Goal: Information Seeking & Learning: Understand process/instructions

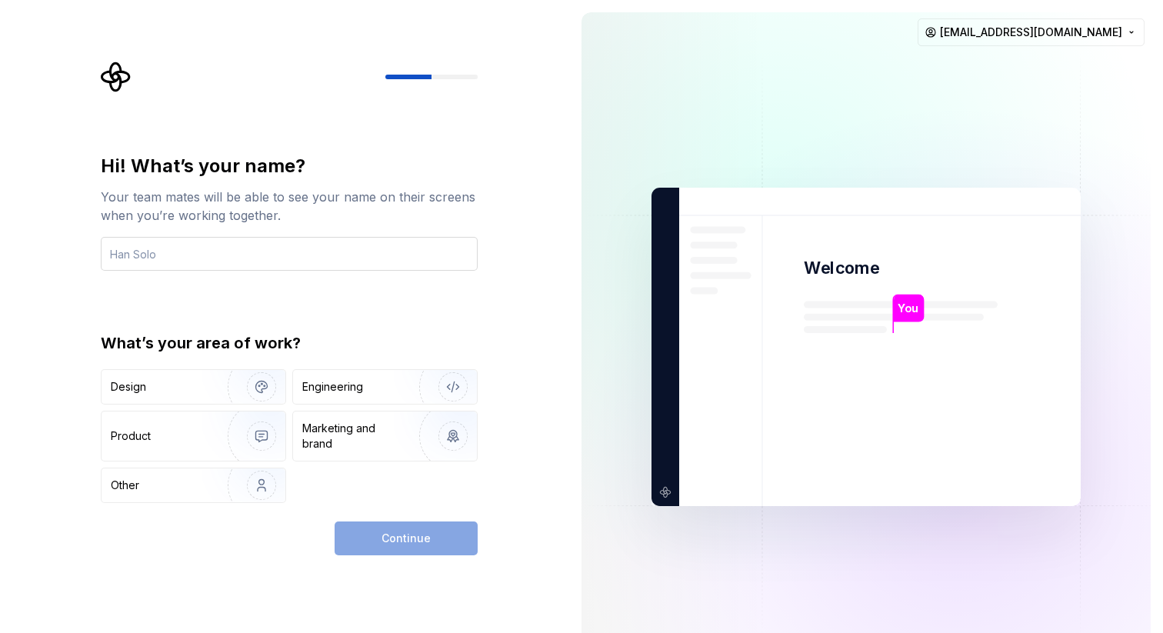
click at [228, 261] on input "text" at bounding box center [289, 254] width 377 height 34
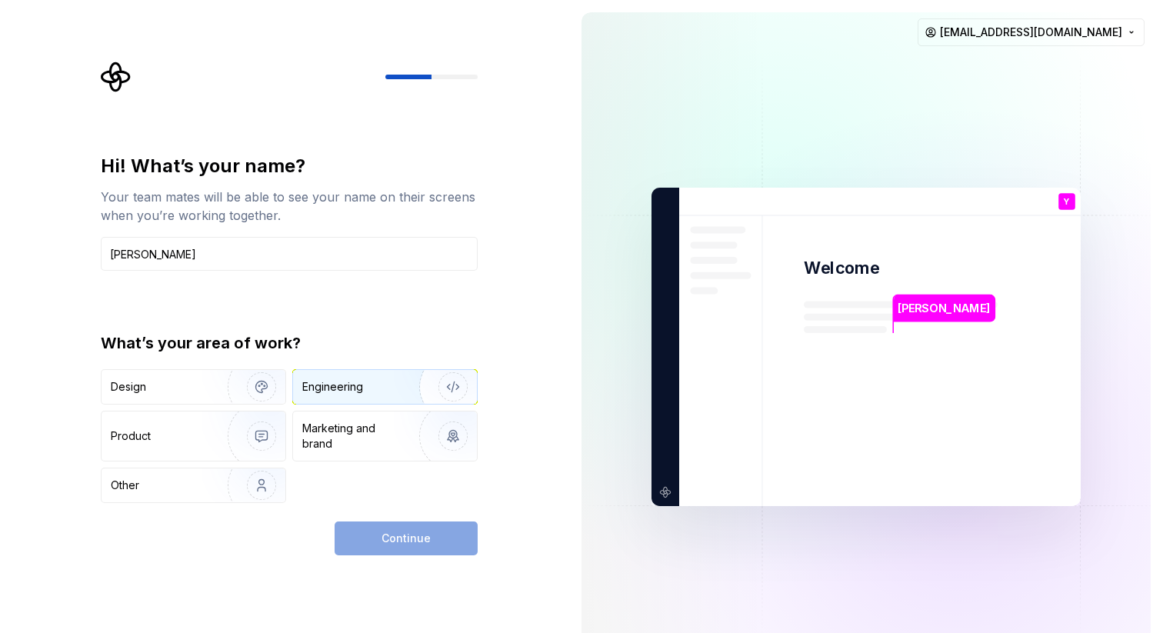
type input "[PERSON_NAME]"
click at [316, 395] on div "Engineering" at bounding box center [385, 387] width 184 height 34
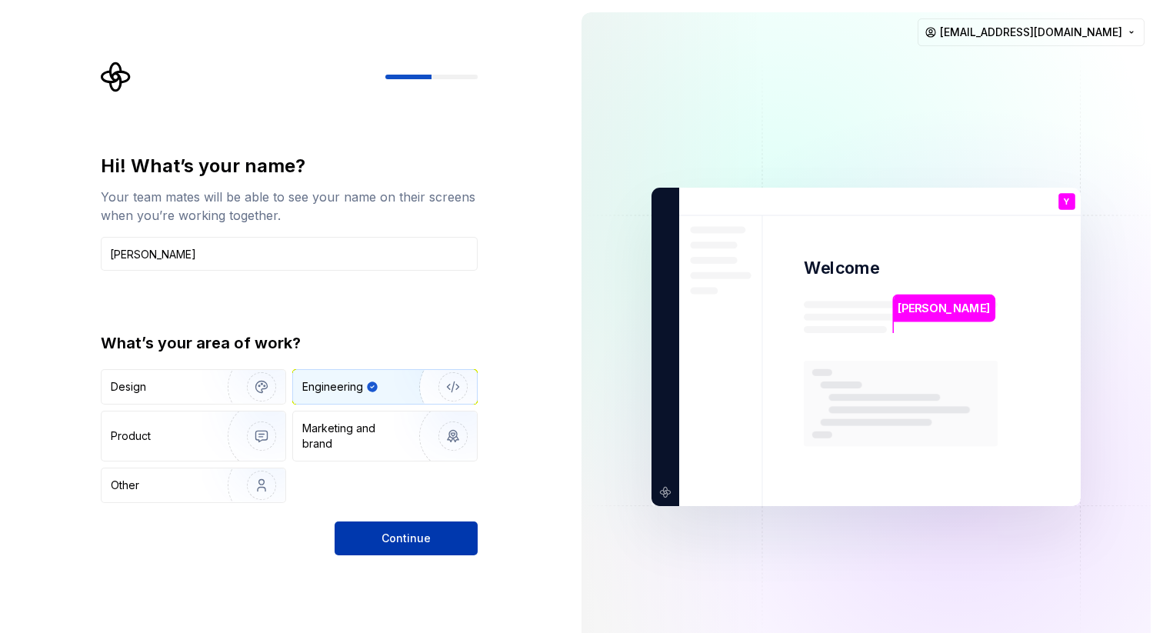
click at [404, 538] on span "Continue" at bounding box center [405, 538] width 49 height 15
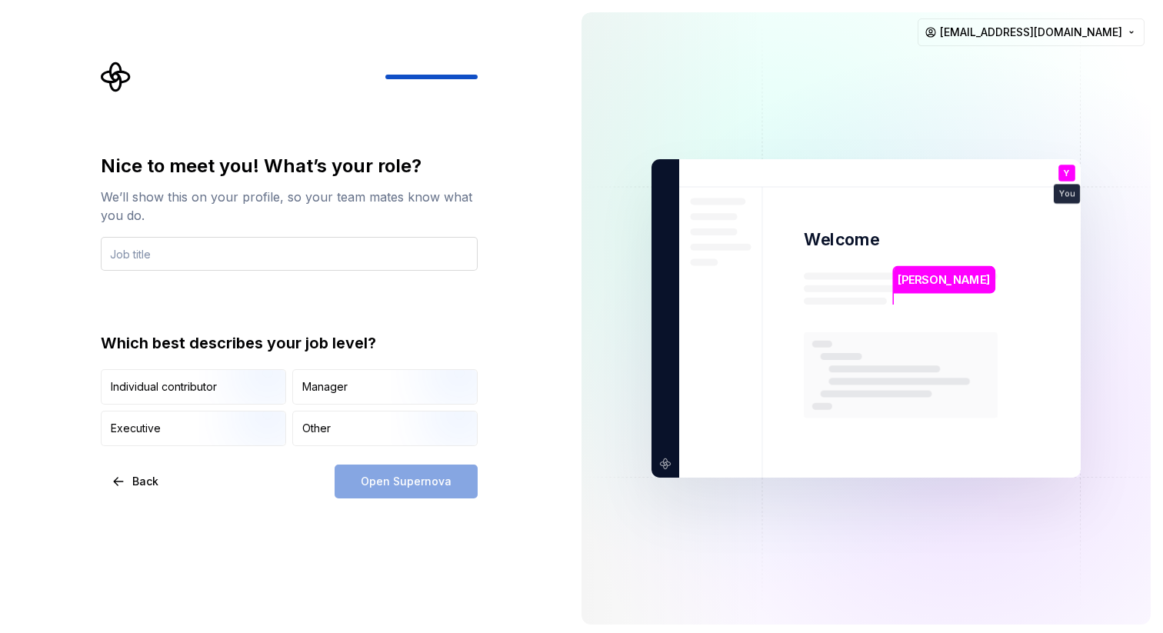
click at [335, 255] on input "text" at bounding box center [289, 254] width 377 height 34
click at [355, 375] on div "Manager" at bounding box center [385, 387] width 184 height 34
click at [231, 255] on input "text" at bounding box center [289, 254] width 377 height 34
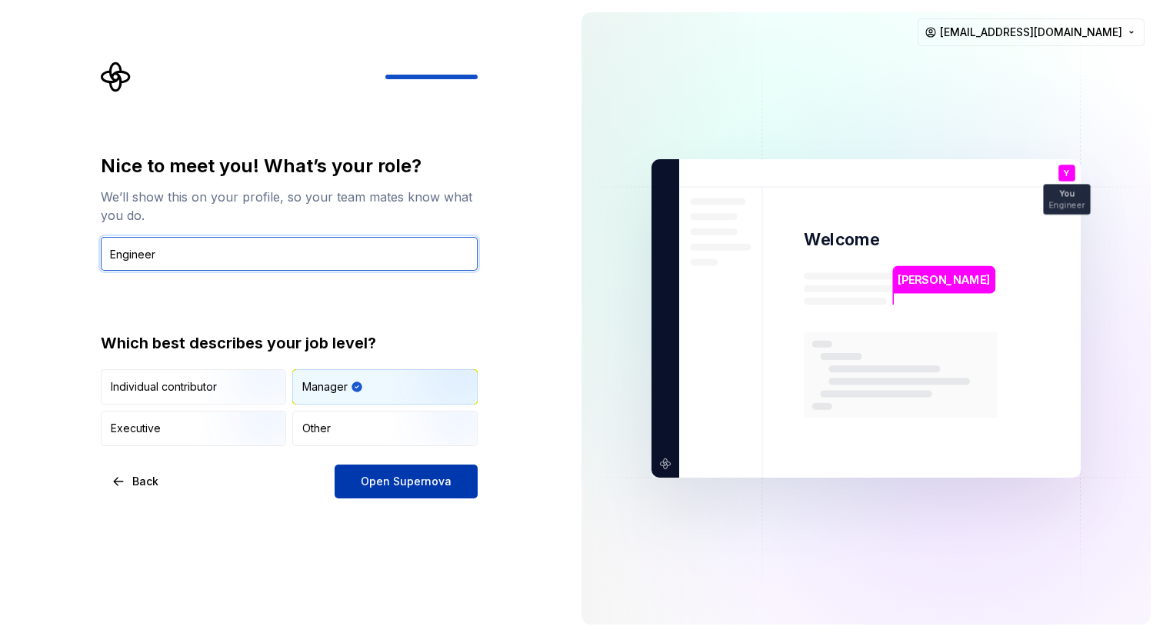
type input "Engineer"
click at [401, 482] on span "Open Supernova" at bounding box center [406, 481] width 91 height 15
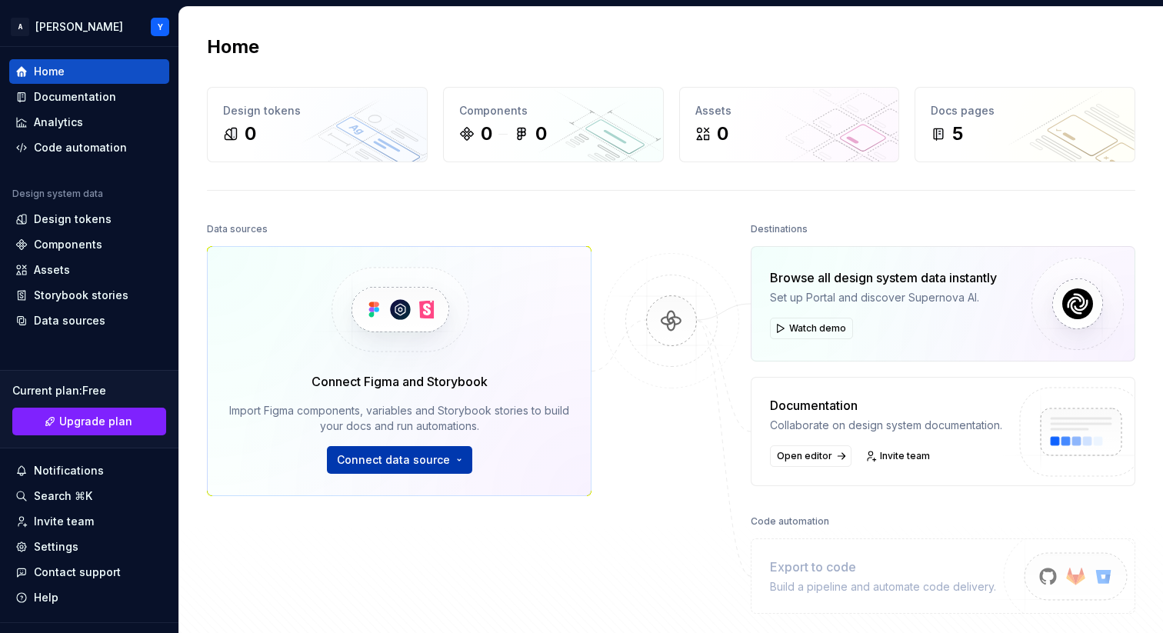
click at [417, 462] on span "Connect data source" at bounding box center [393, 459] width 113 height 15
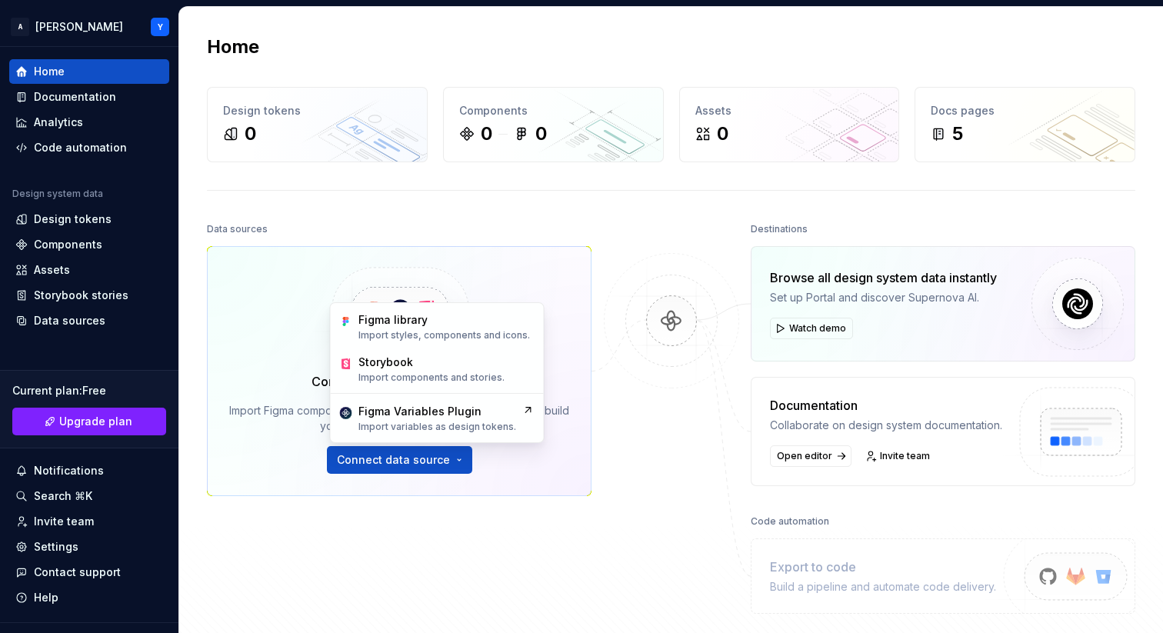
click at [616, 405] on img at bounding box center [671, 336] width 149 height 167
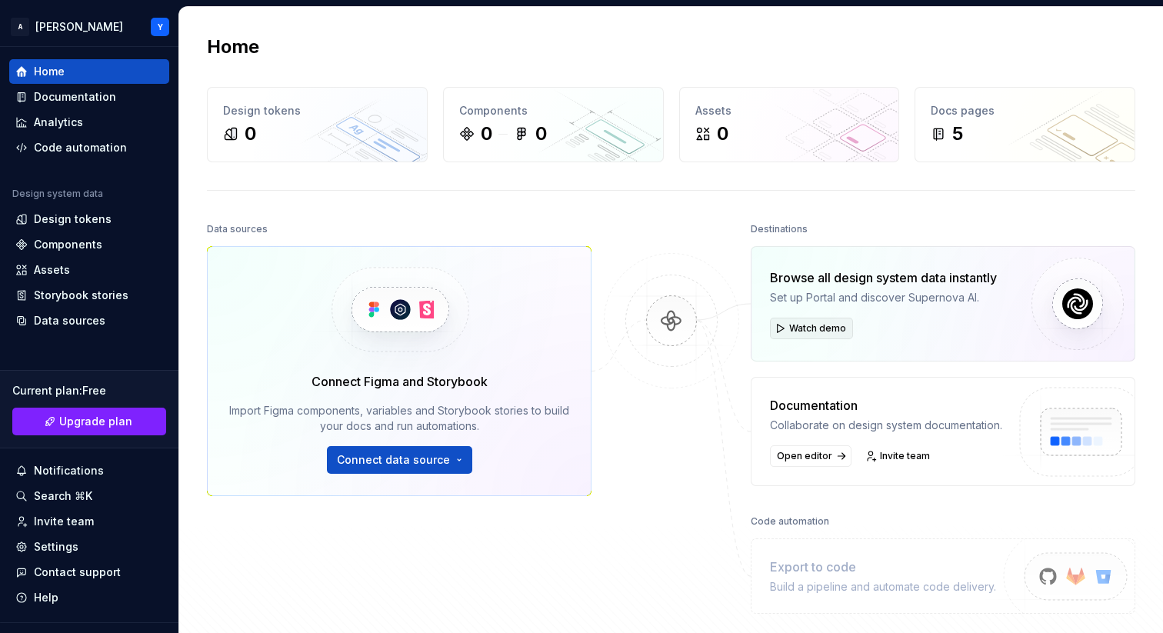
click at [794, 332] on span "Watch demo" at bounding box center [817, 328] width 57 height 12
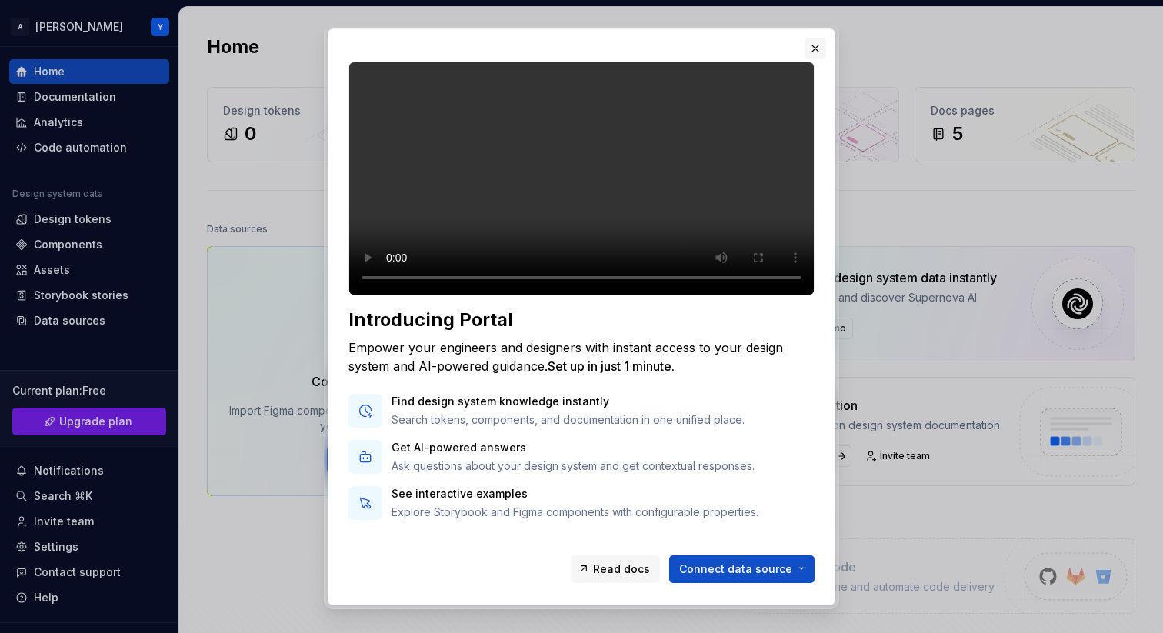
click at [814, 42] on button "button" at bounding box center [815, 49] width 22 height 22
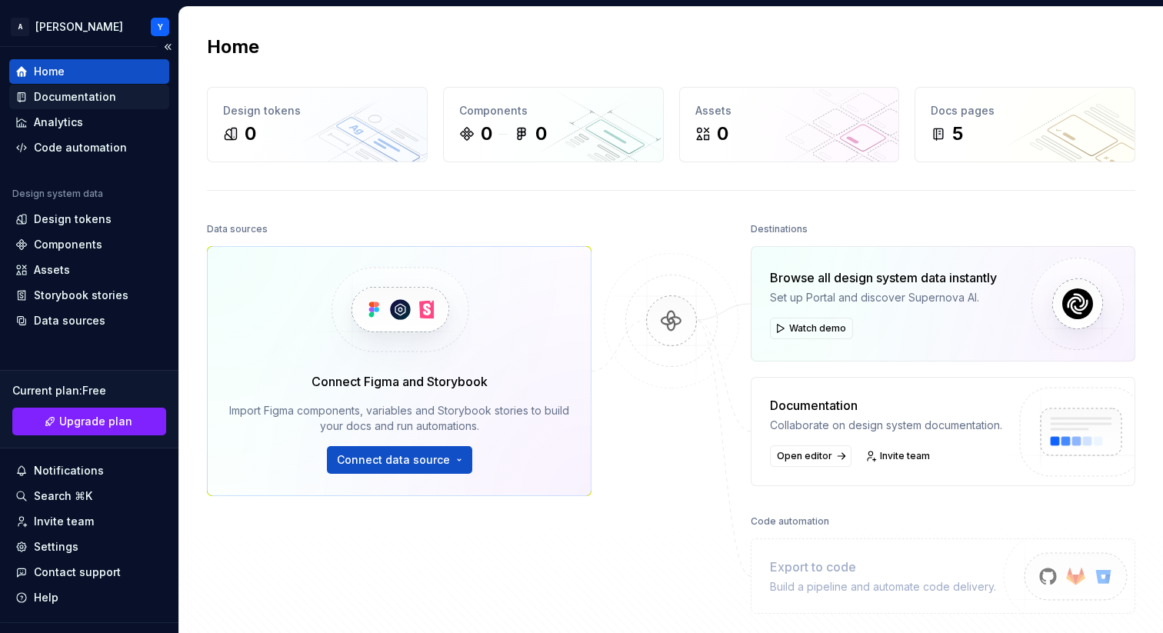
click at [46, 98] on div "Documentation" at bounding box center [75, 96] width 82 height 15
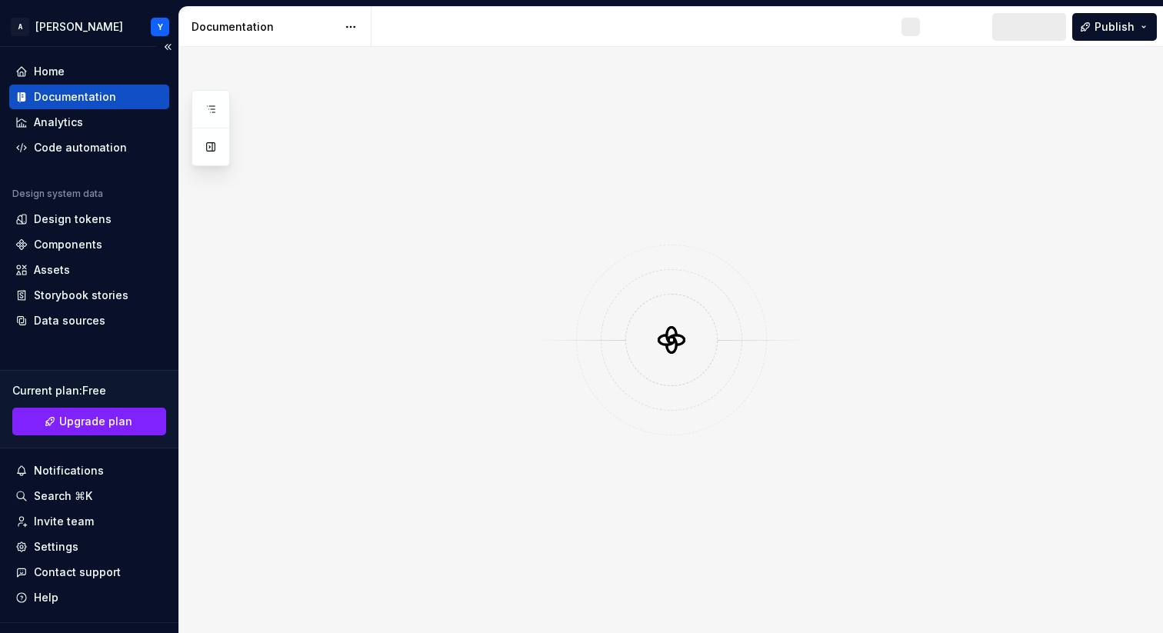
click at [45, 96] on div "Documentation" at bounding box center [75, 96] width 82 height 15
drag, startPoint x: 671, startPoint y: 316, endPoint x: 627, endPoint y: 314, distance: 43.9
click at [627, 314] on div at bounding box center [671, 340] width 191 height 191
drag, startPoint x: 626, startPoint y: 307, endPoint x: 521, endPoint y: 282, distance: 108.2
click at [521, 282] on div at bounding box center [671, 340] width 984 height 586
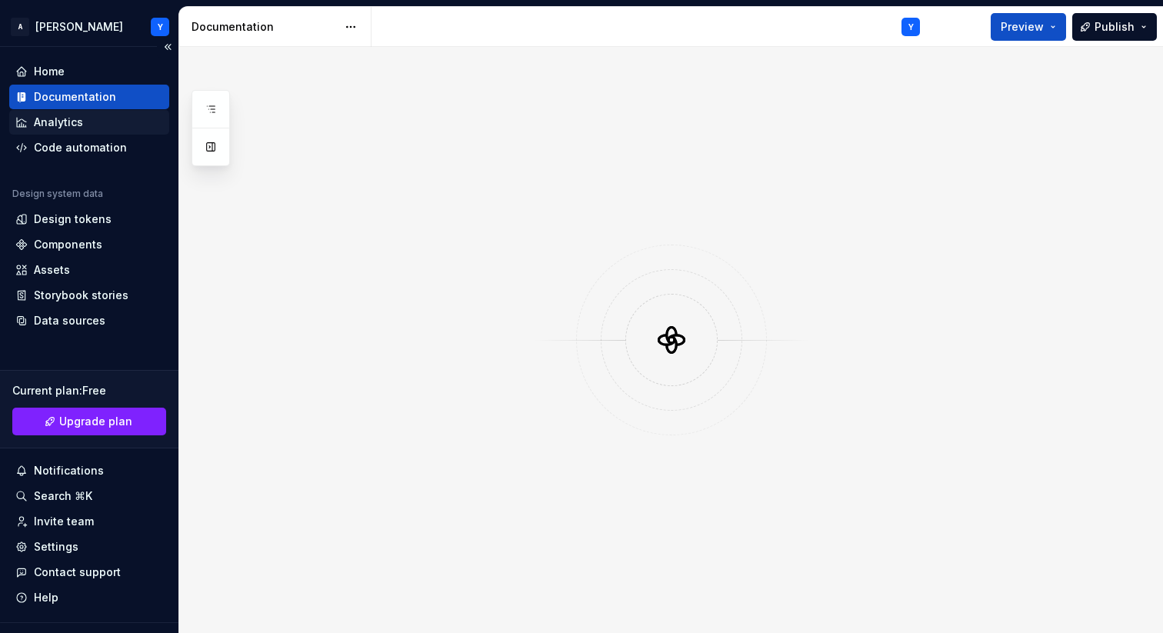
click at [69, 112] on div "Analytics" at bounding box center [89, 122] width 160 height 25
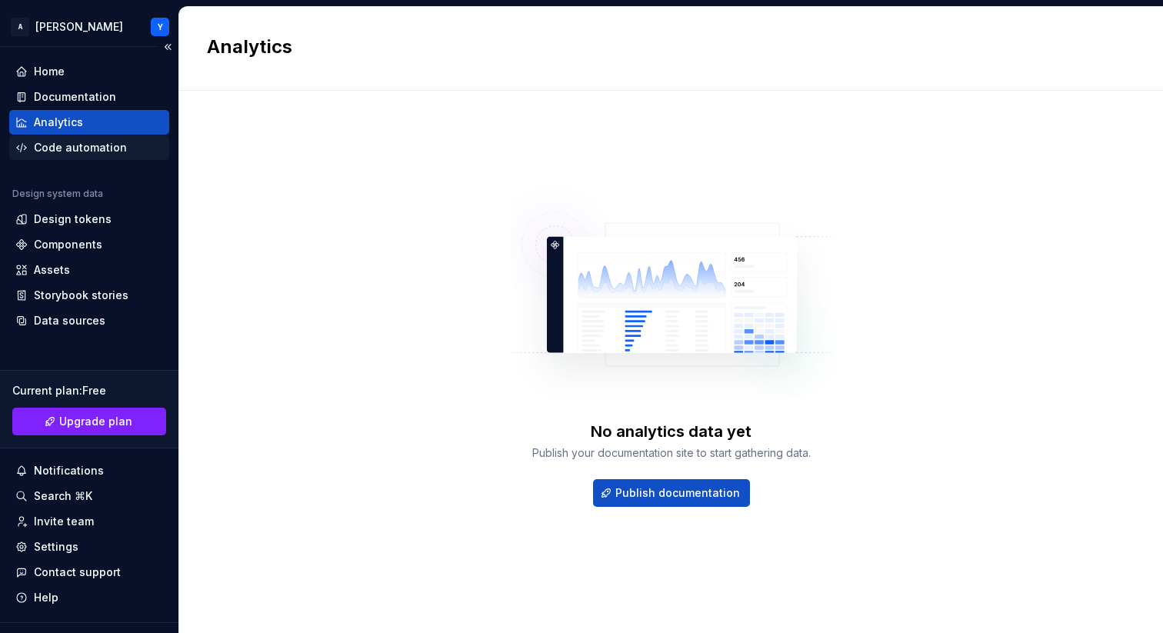
click at [103, 145] on div "Code automation" at bounding box center [80, 147] width 93 height 15
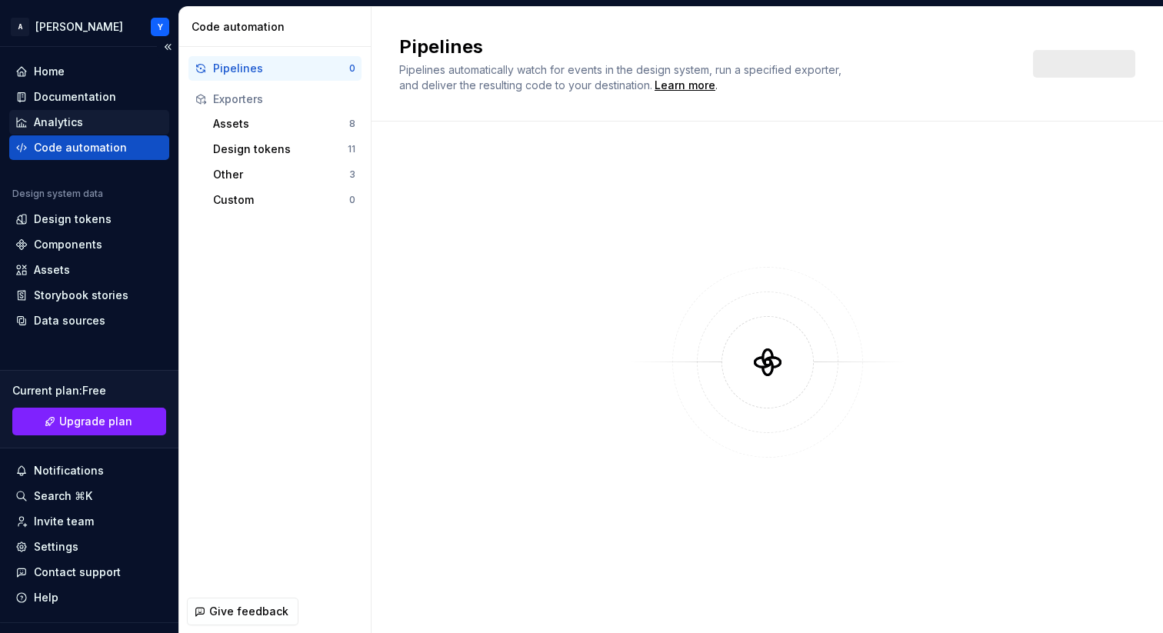
click at [115, 122] on div "Analytics" at bounding box center [89, 122] width 148 height 15
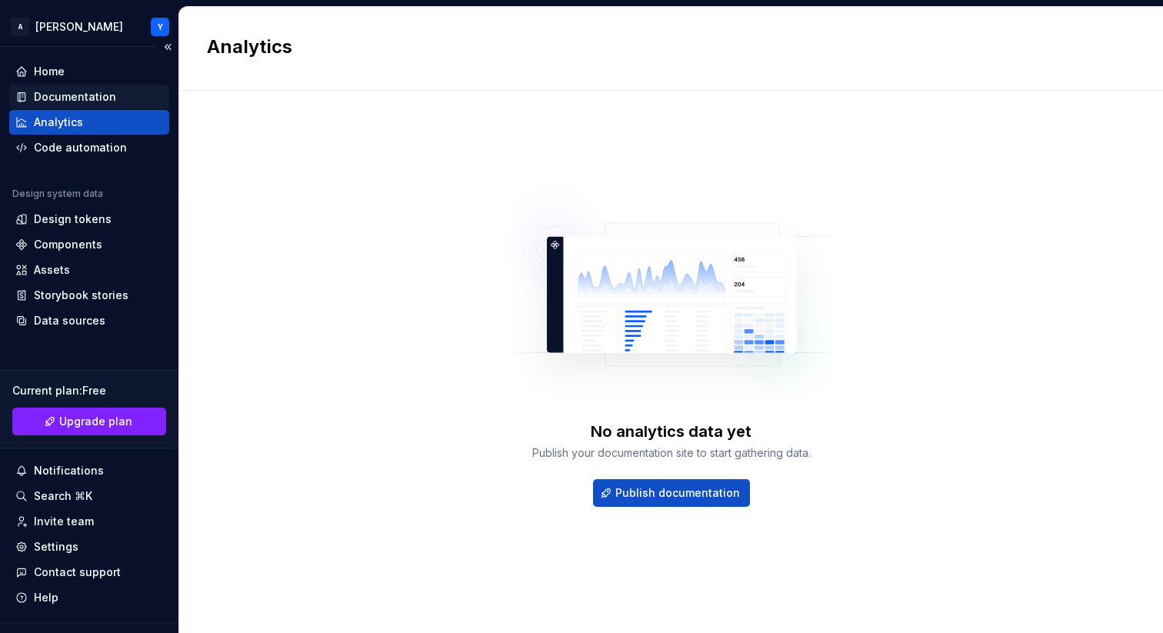
click at [94, 97] on div "Documentation" at bounding box center [75, 96] width 82 height 15
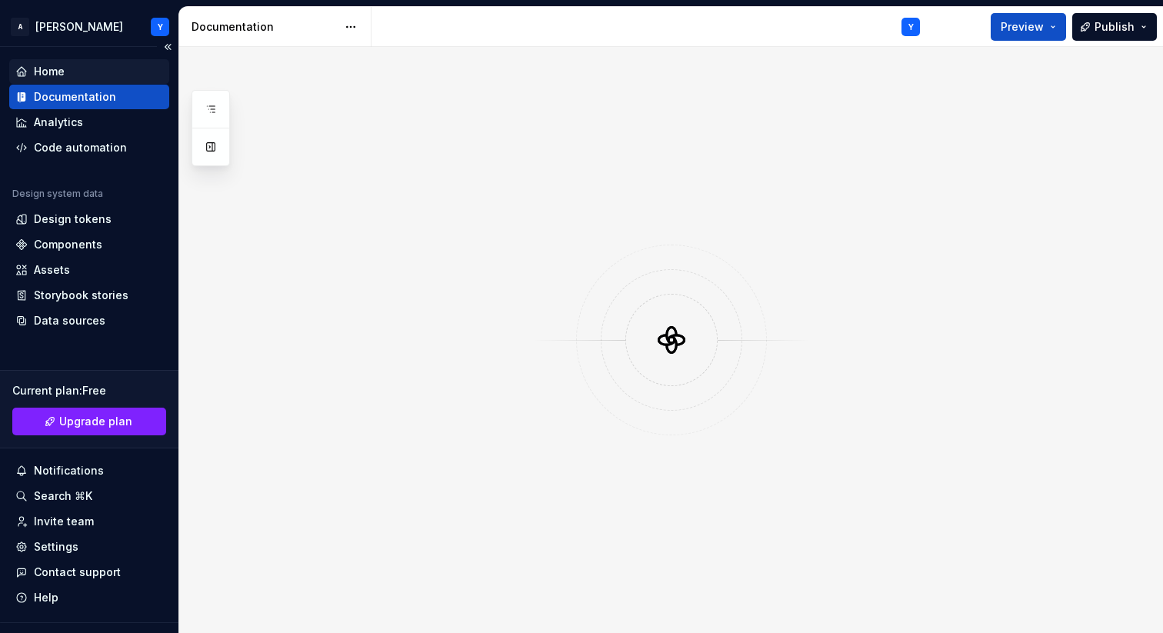
click at [92, 69] on div "Home" at bounding box center [89, 71] width 148 height 15
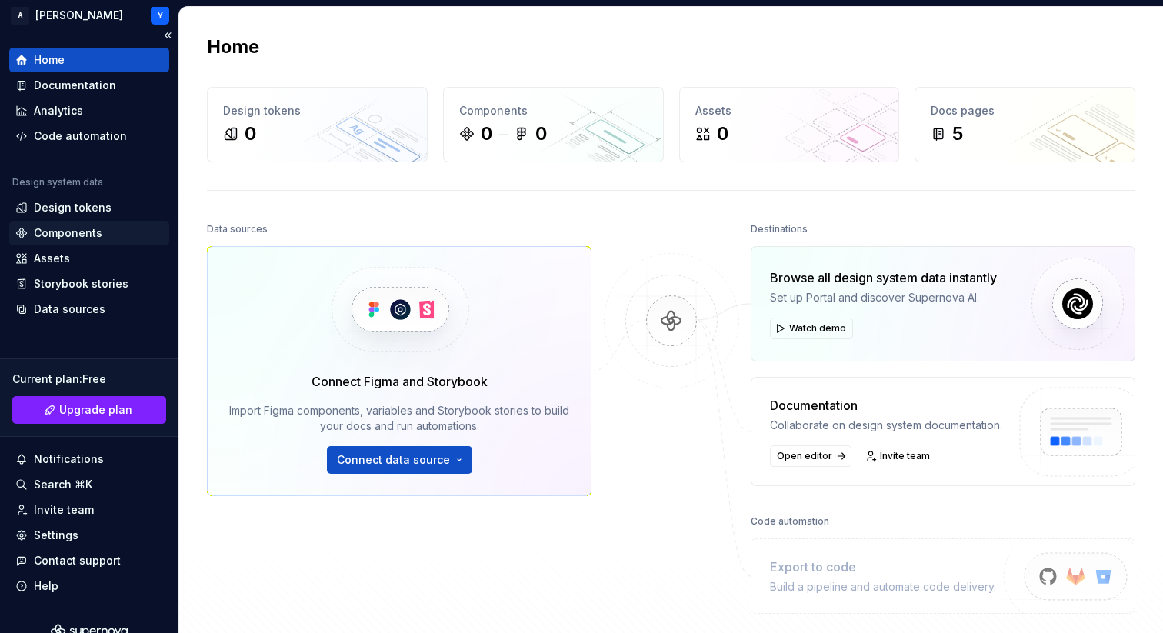
scroll to position [13, 0]
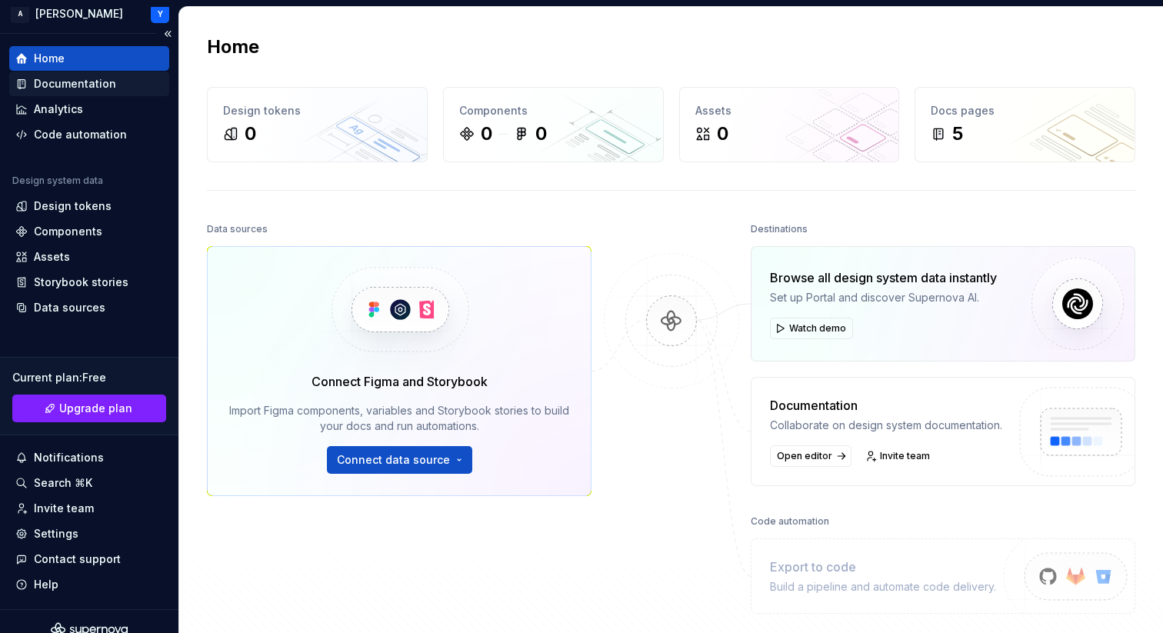
click at [72, 82] on div "Documentation" at bounding box center [75, 83] width 82 height 15
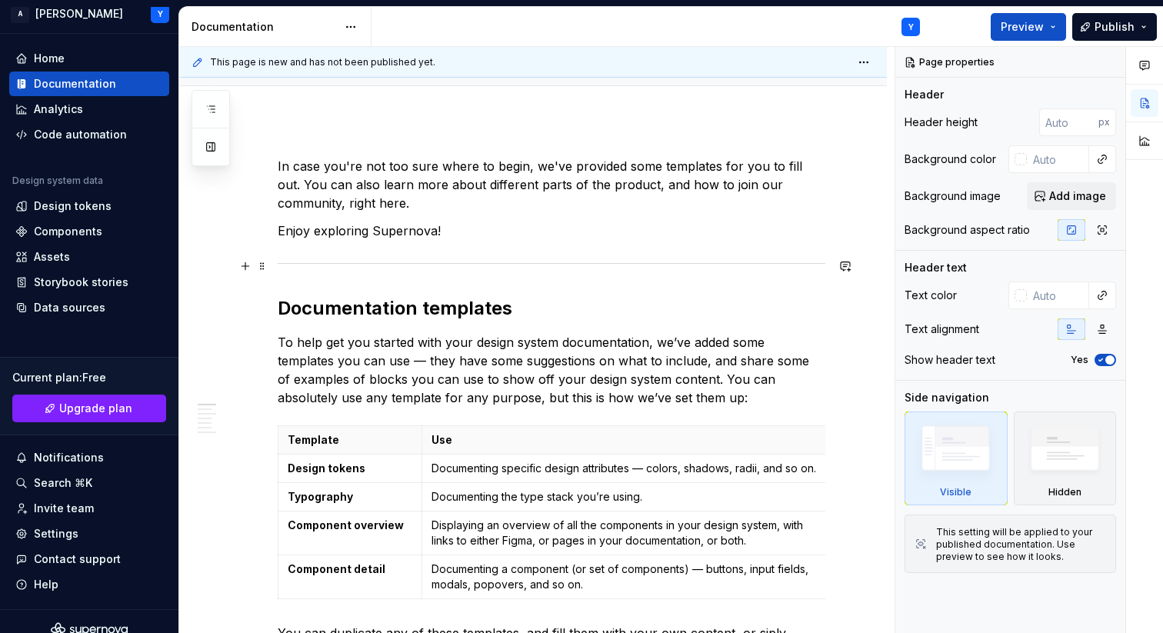
scroll to position [181, 0]
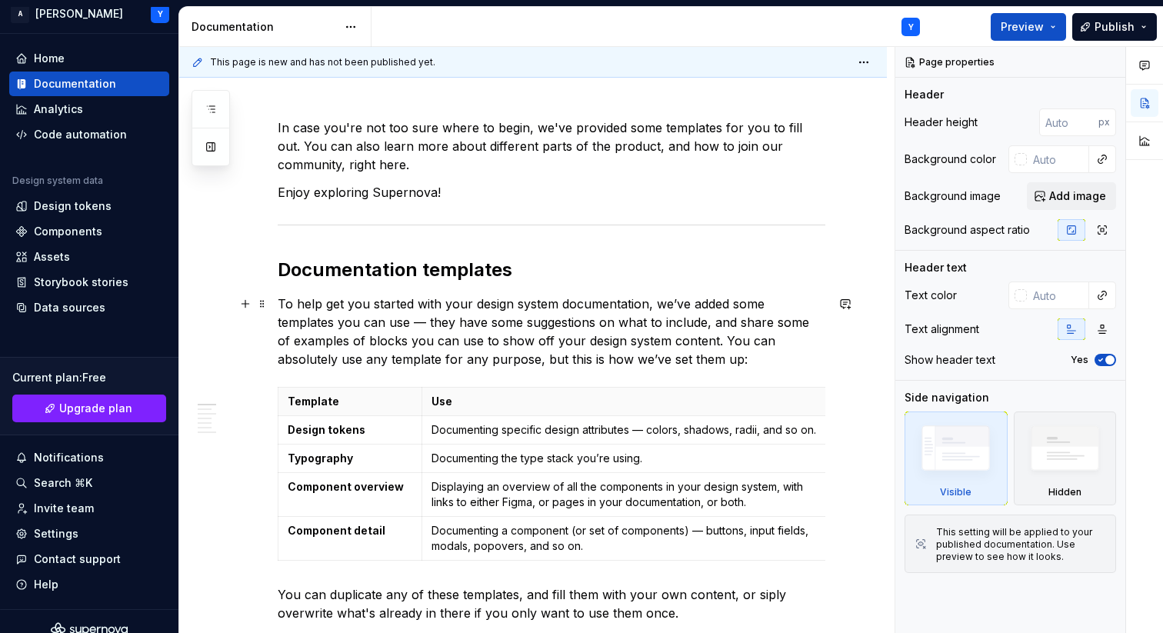
click at [348, 353] on p "To help get you started with your design system documentation, we’ve added some…" at bounding box center [552, 332] width 548 height 74
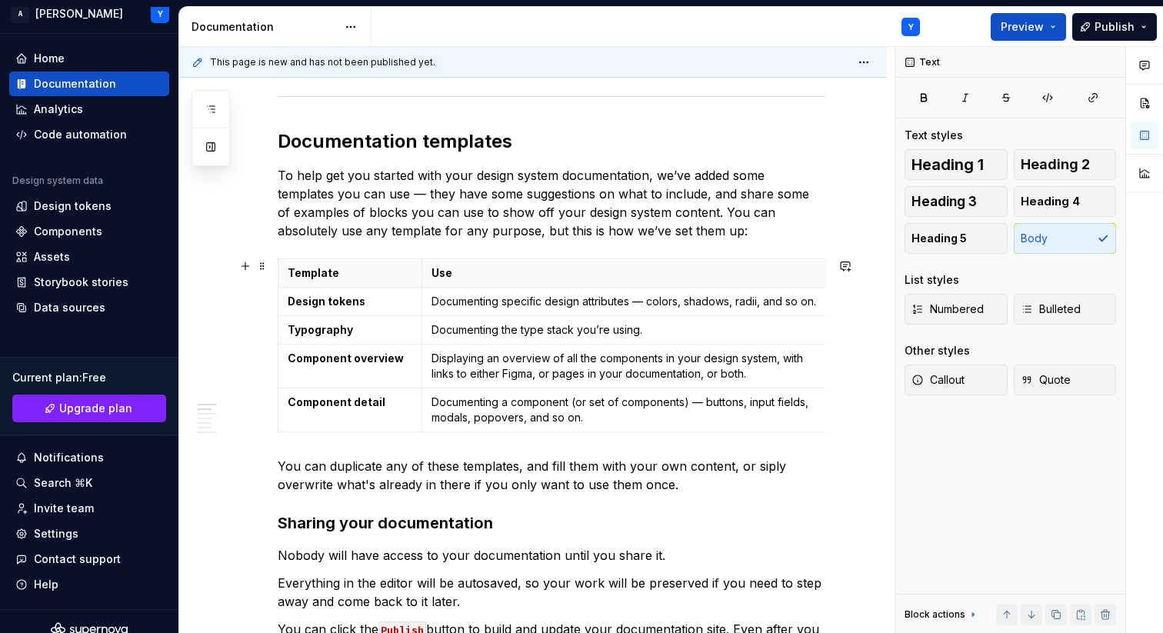
scroll to position [0, 0]
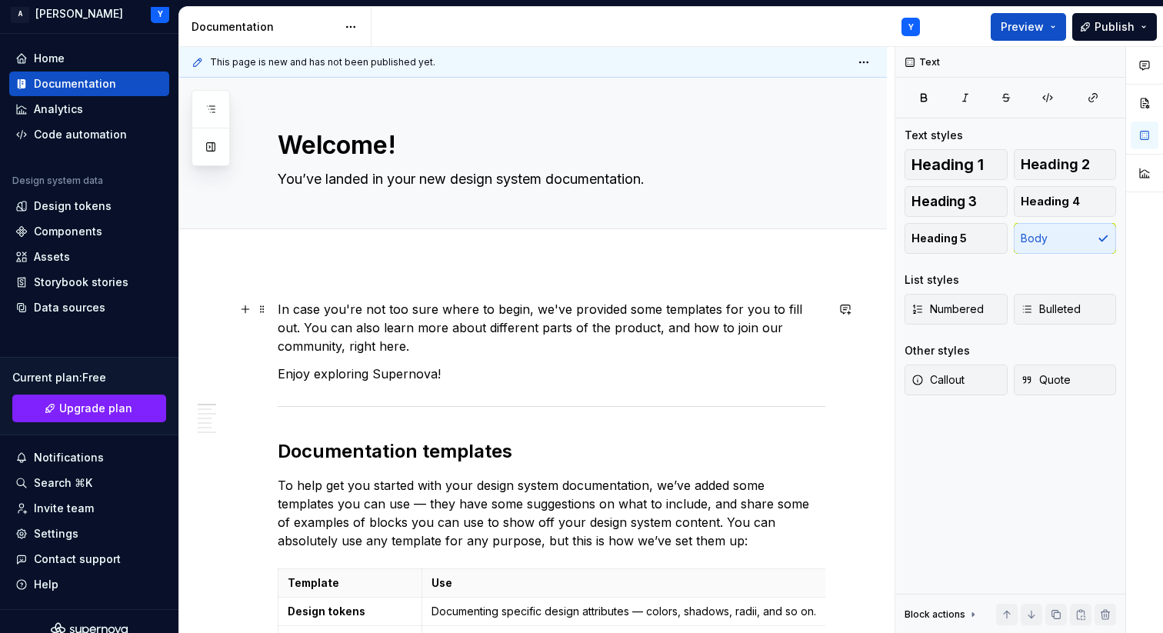
type textarea "*"
